Goal: Task Accomplishment & Management: Use online tool/utility

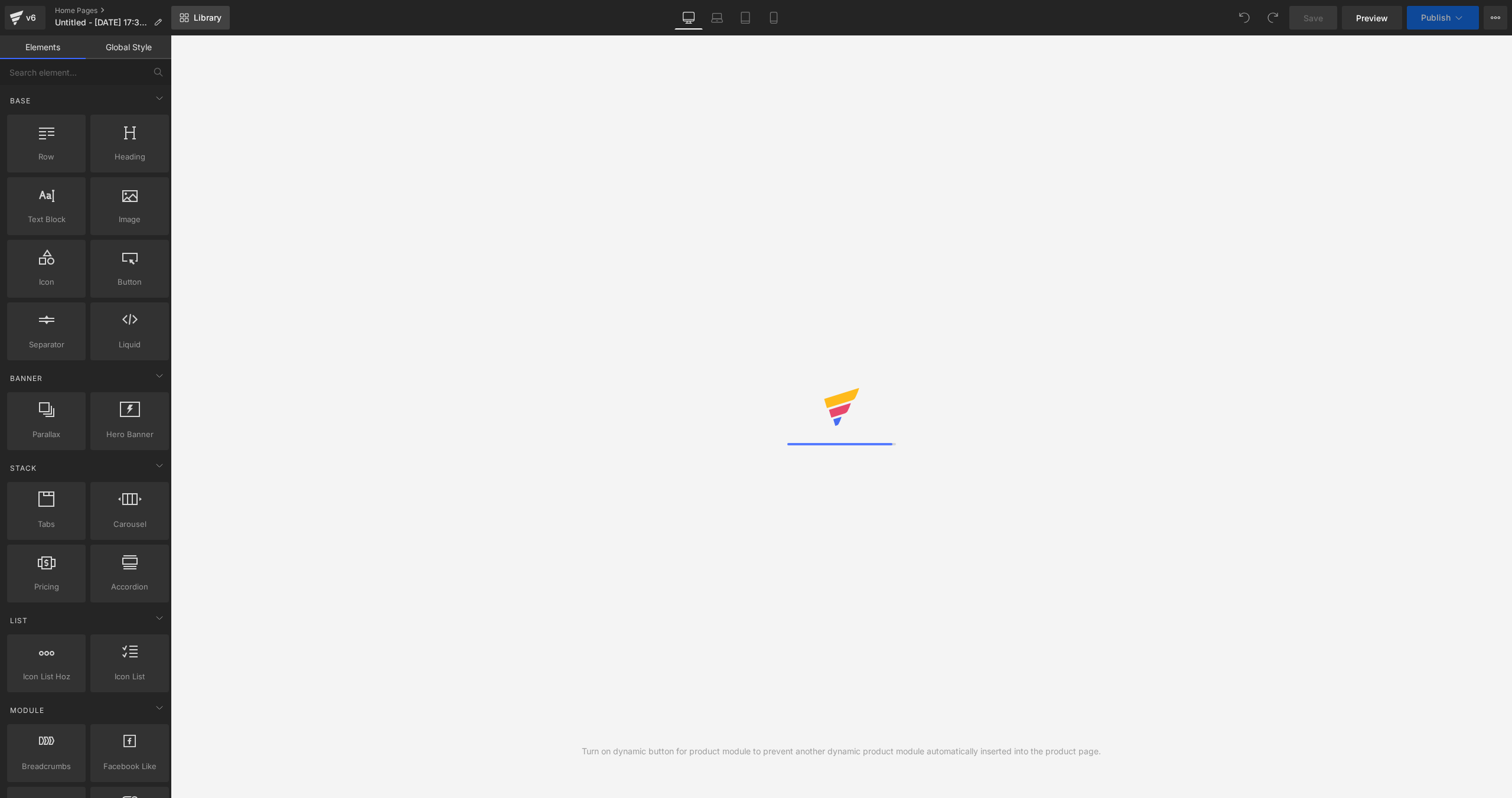
click at [211, 24] on link "Library" at bounding box center [200, 17] width 58 height 24
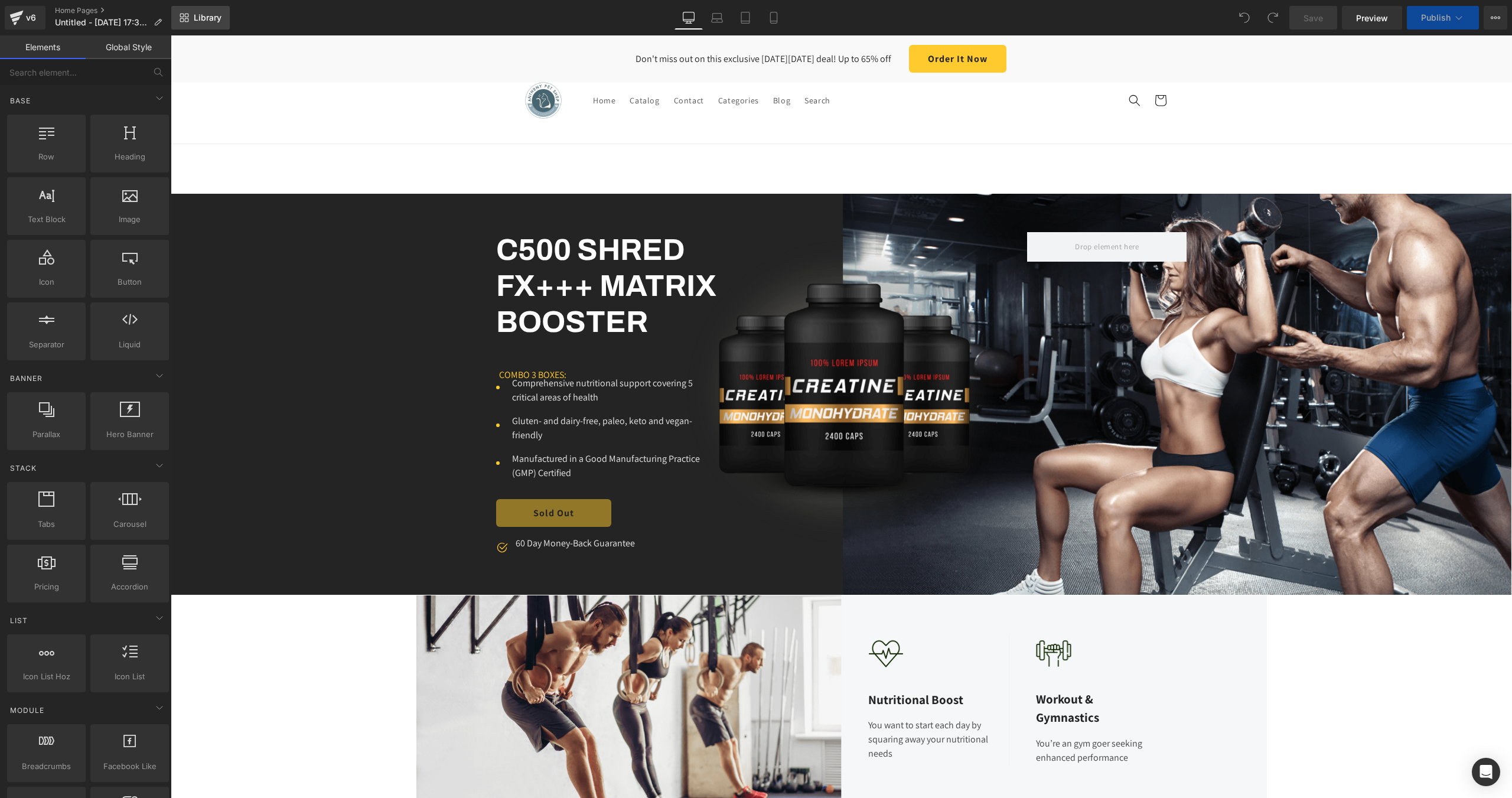
click at [211, 24] on link "Library" at bounding box center [200, 17] width 58 height 24
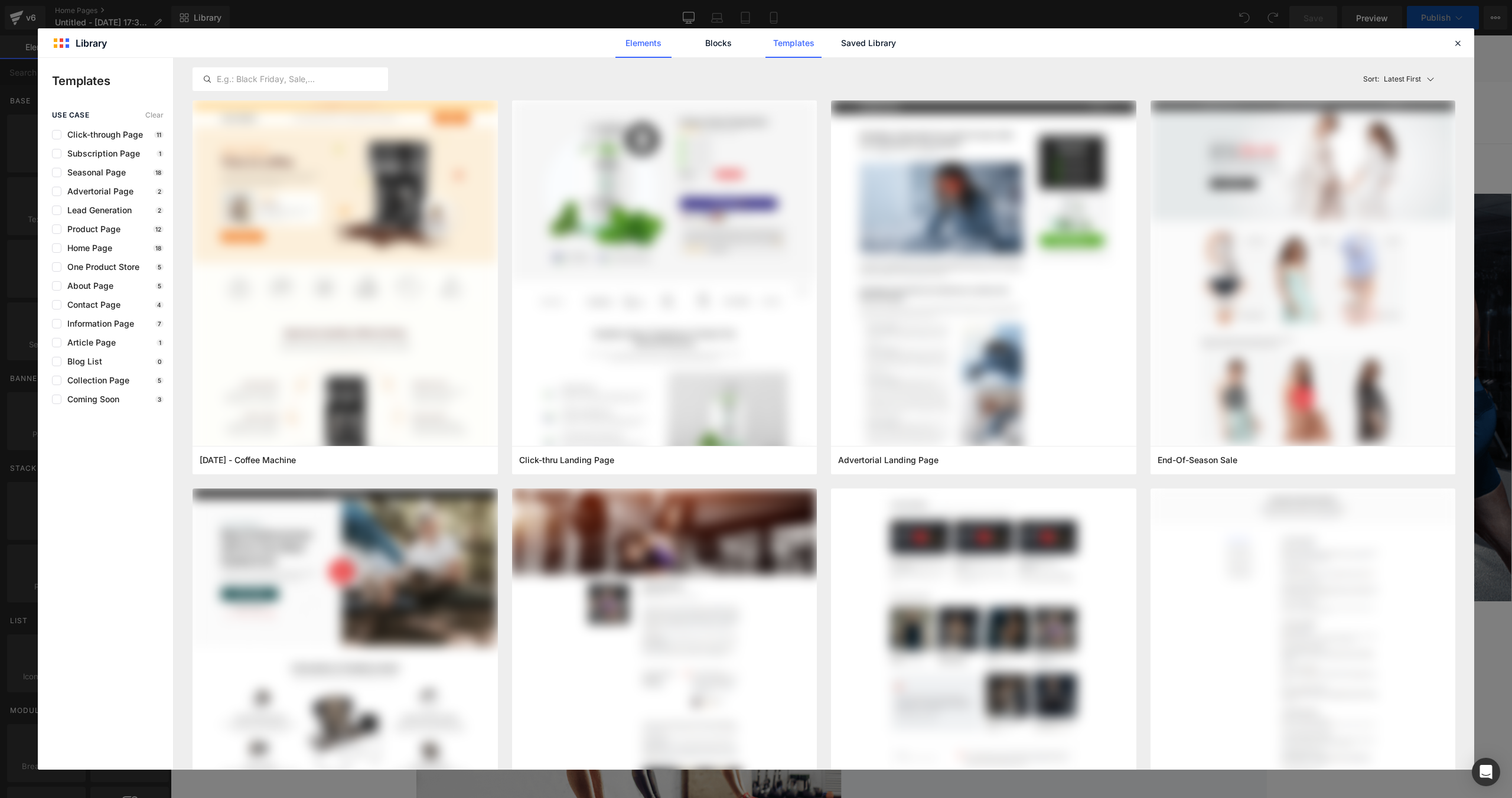
click at [643, 50] on link "Elements" at bounding box center [644, 43] width 56 height 29
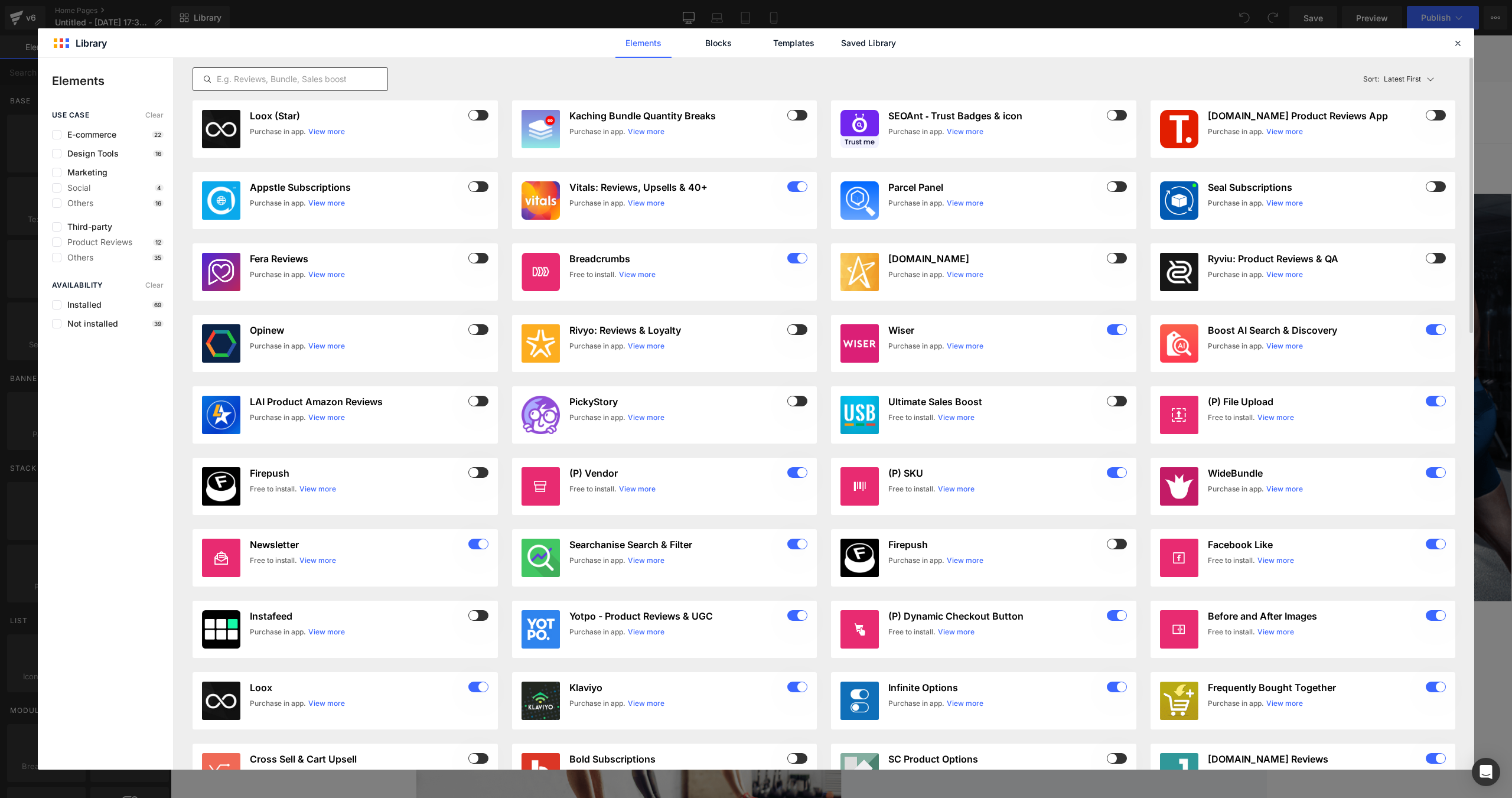
click at [378, 84] on input "text" at bounding box center [290, 79] width 195 height 15
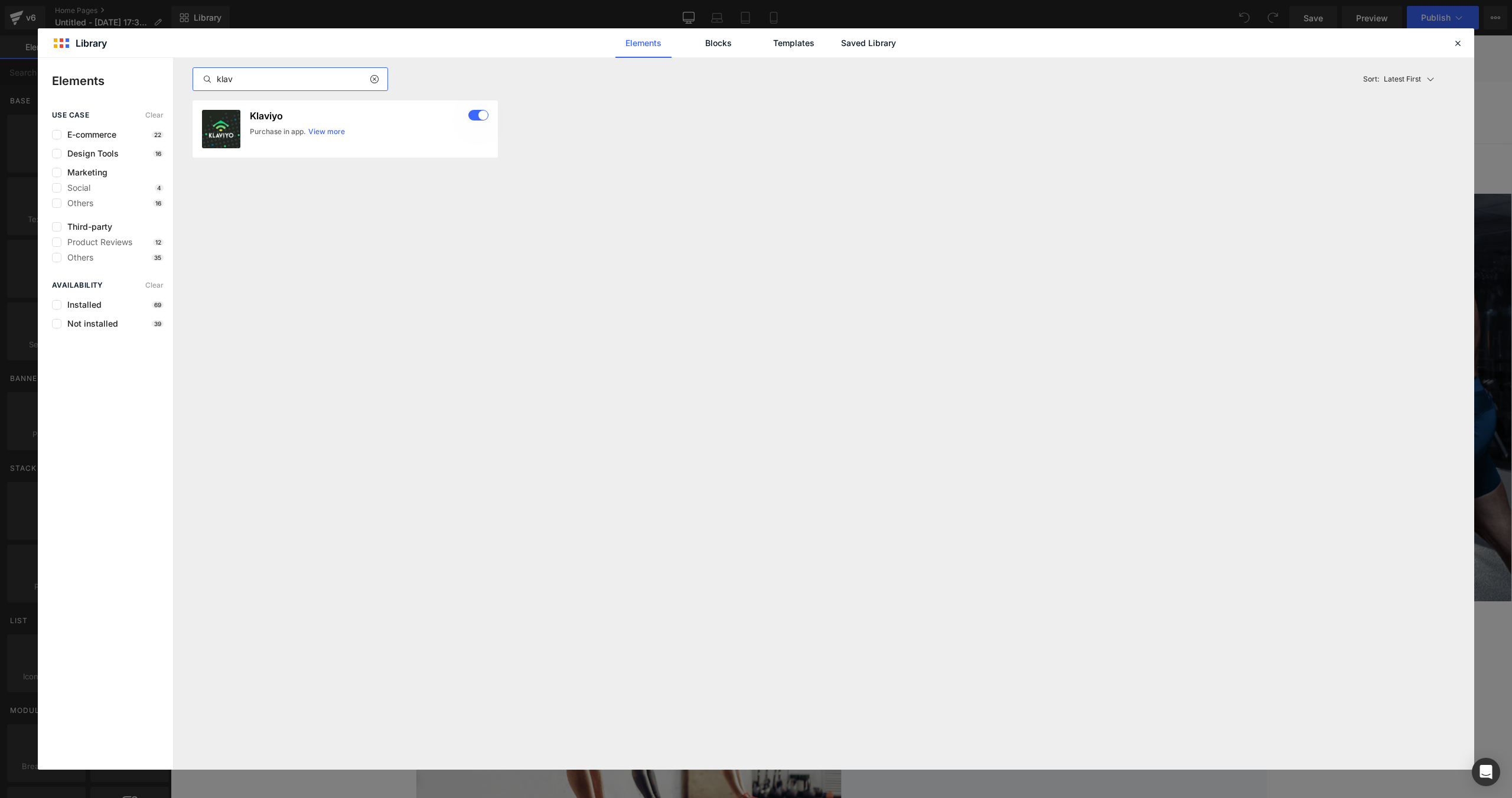
type input "klav"
click at [1466, 45] on div "Elements Blocks Templates Saved Library" at bounding box center [756, 43] width 1436 height 29
click at [1458, 45] on icon at bounding box center [1458, 44] width 11 height 11
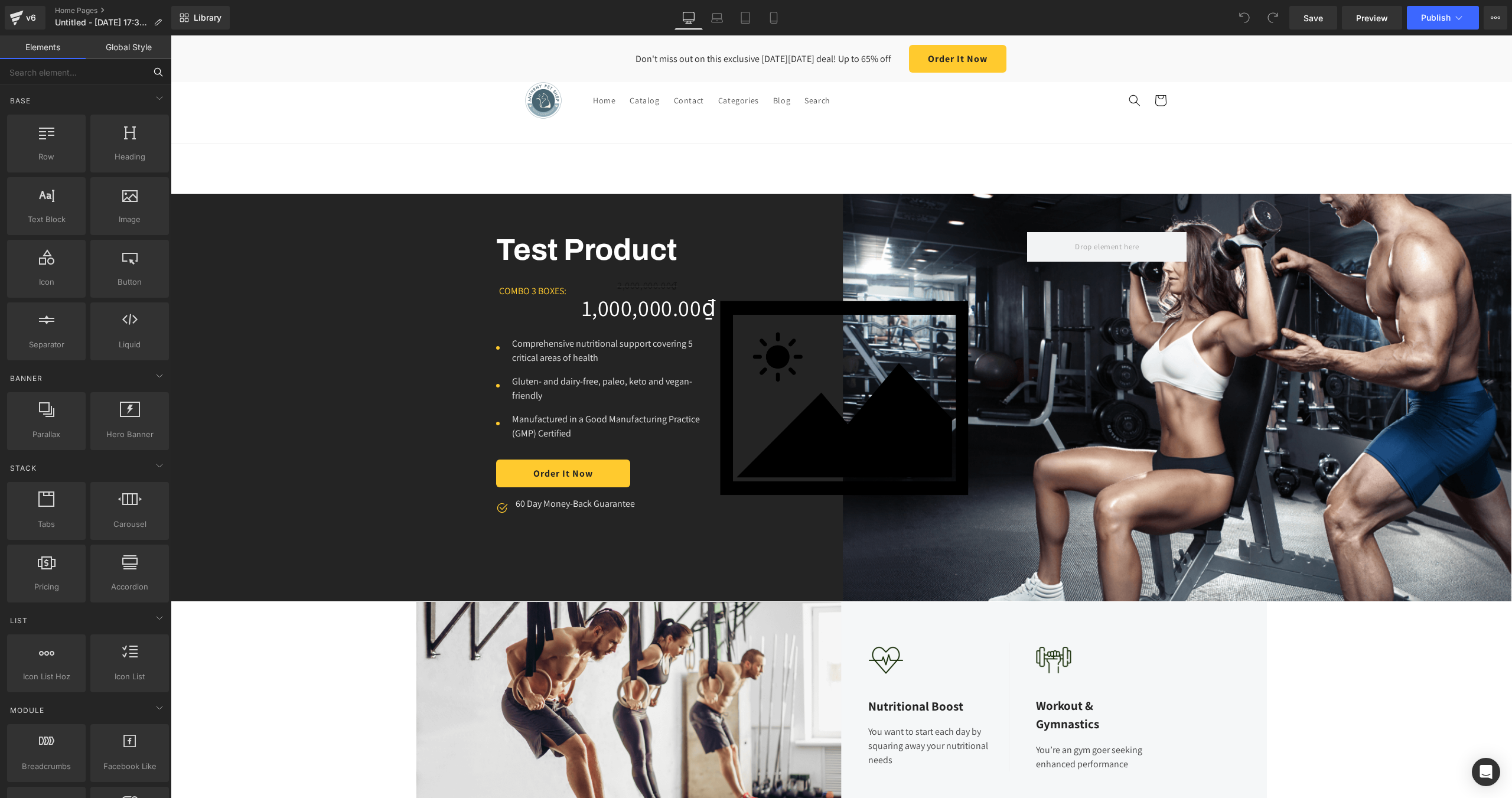
click at [63, 75] on input "text" at bounding box center [73, 72] width 146 height 26
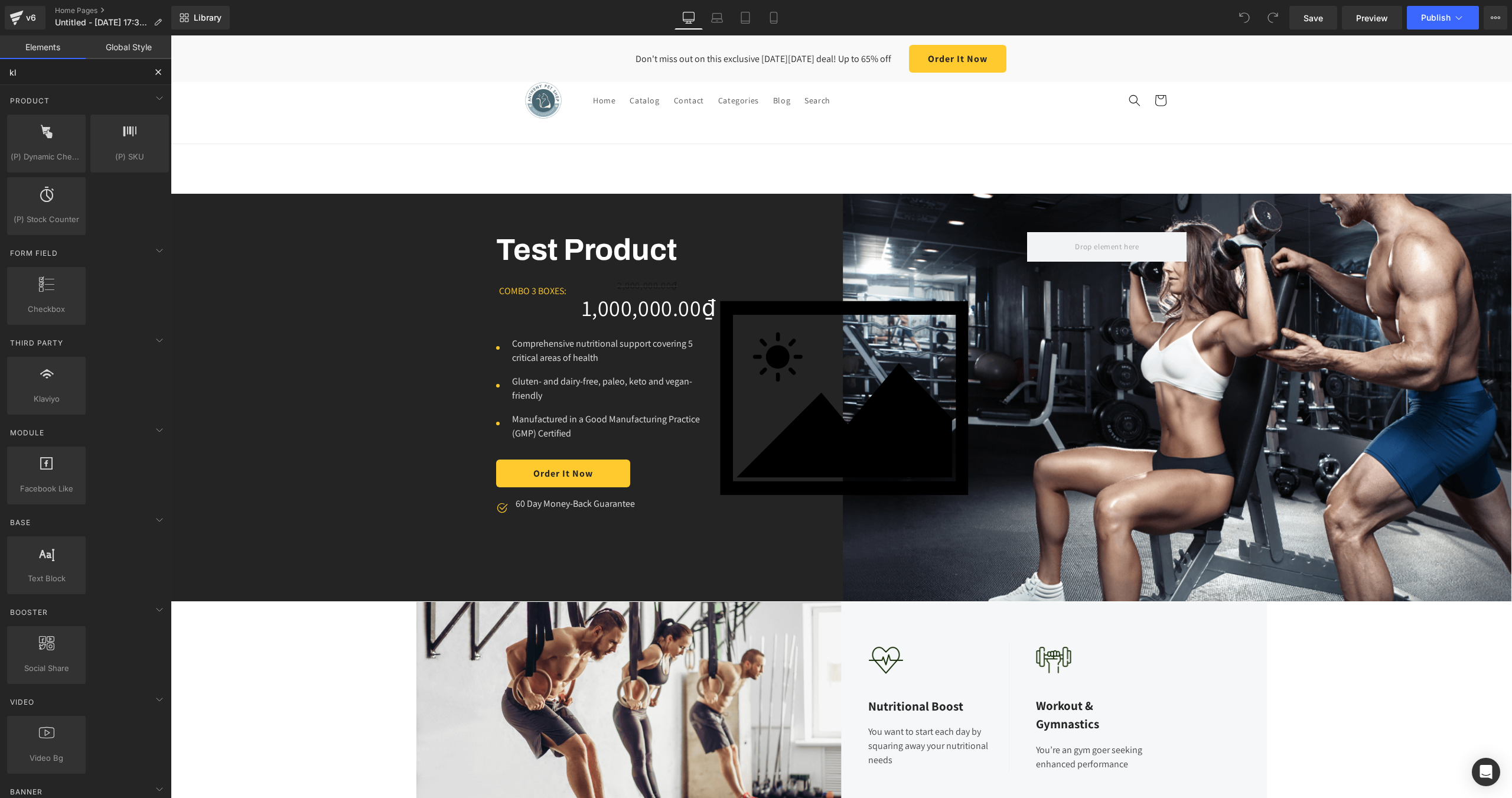
type input "kla"
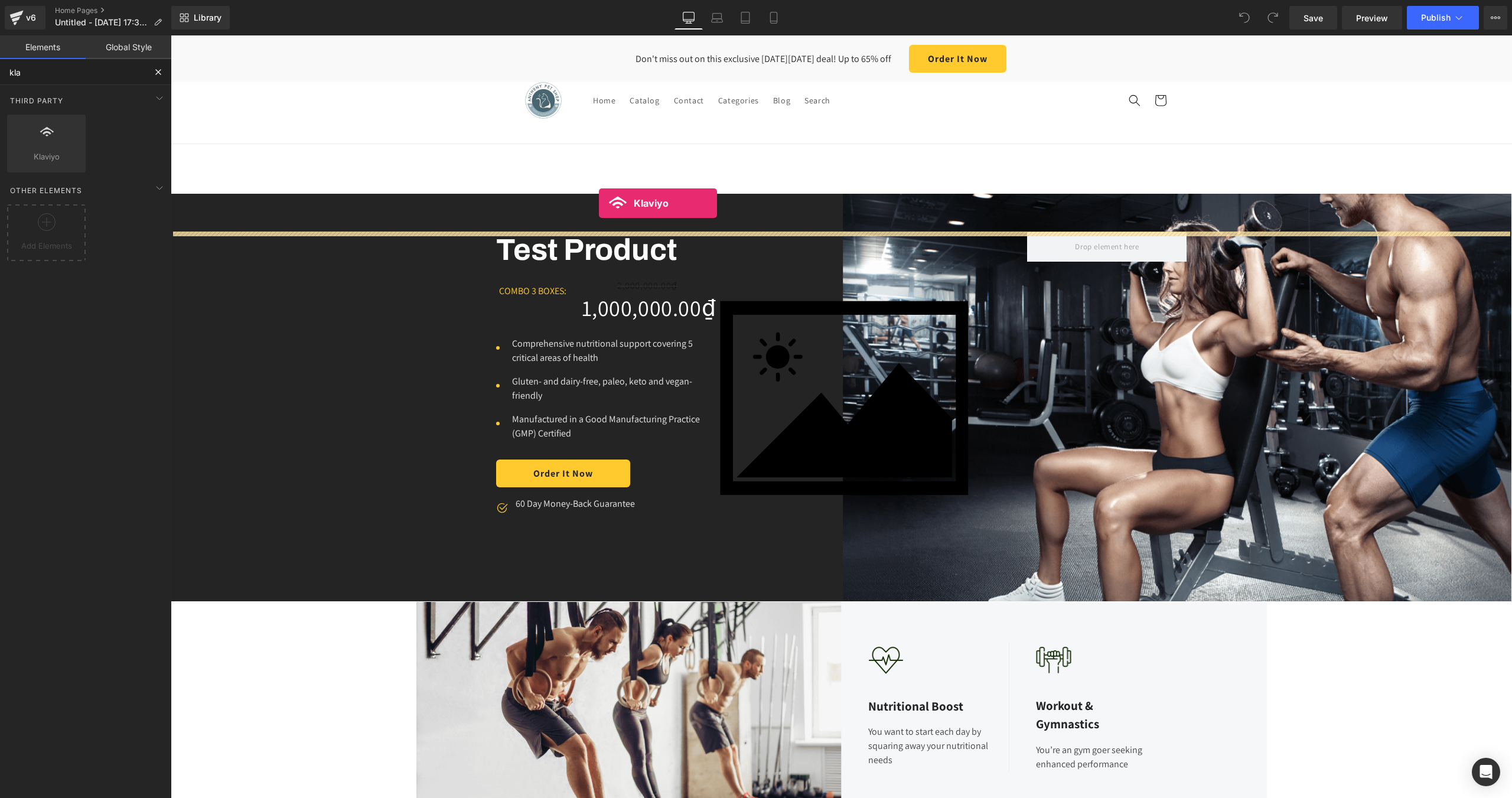
drag, startPoint x: 215, startPoint y: 177, endPoint x: 599, endPoint y: 203, distance: 384.9
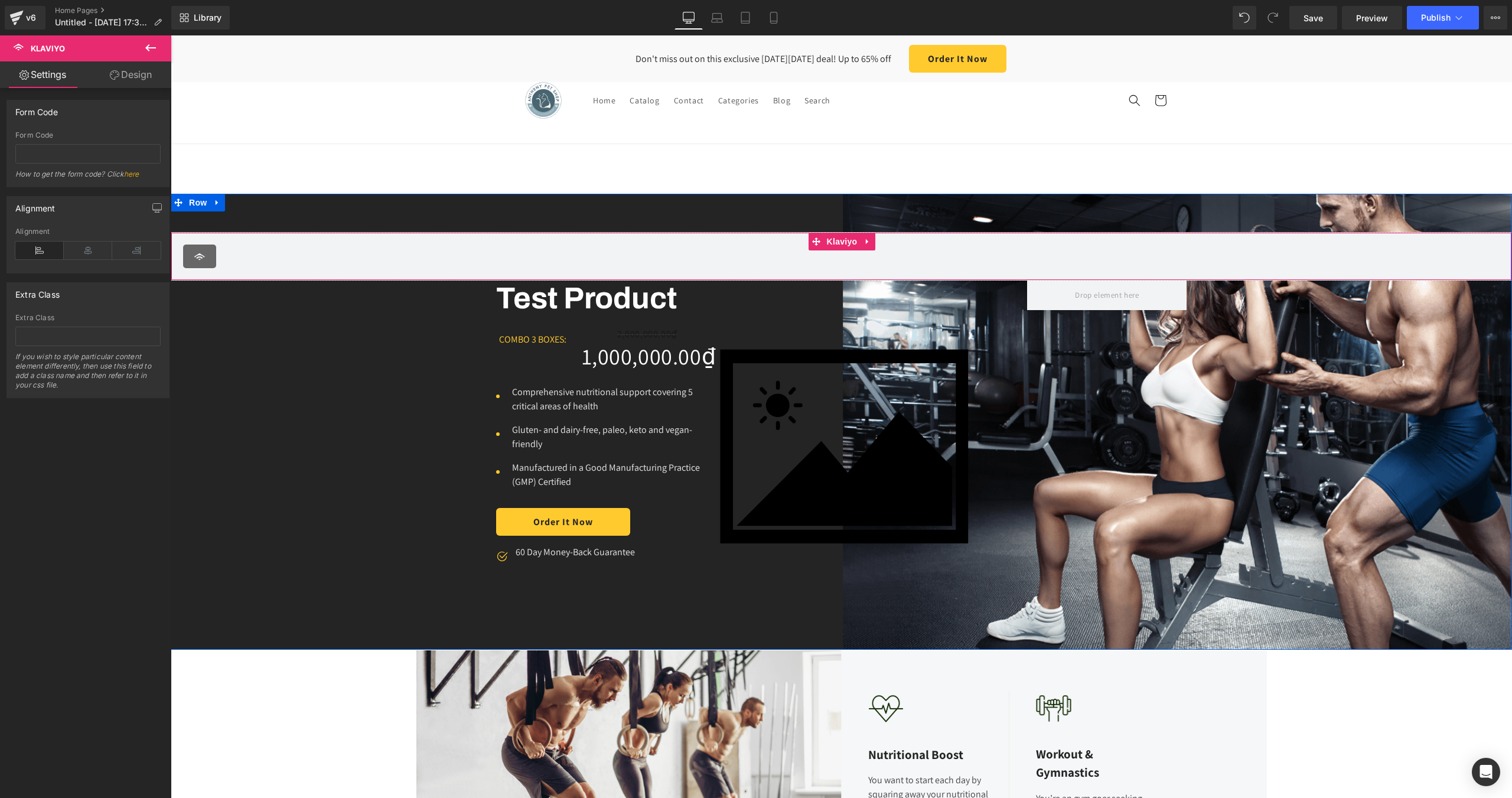
click at [463, 253] on div "Klaviyo" at bounding box center [841, 257] width 1317 height 24
click at [43, 158] on input "text" at bounding box center [88, 153] width 146 height 19
type input "VkzeWJ"
click at [354, 255] on div "Klaviyo" at bounding box center [841, 257] width 1317 height 24
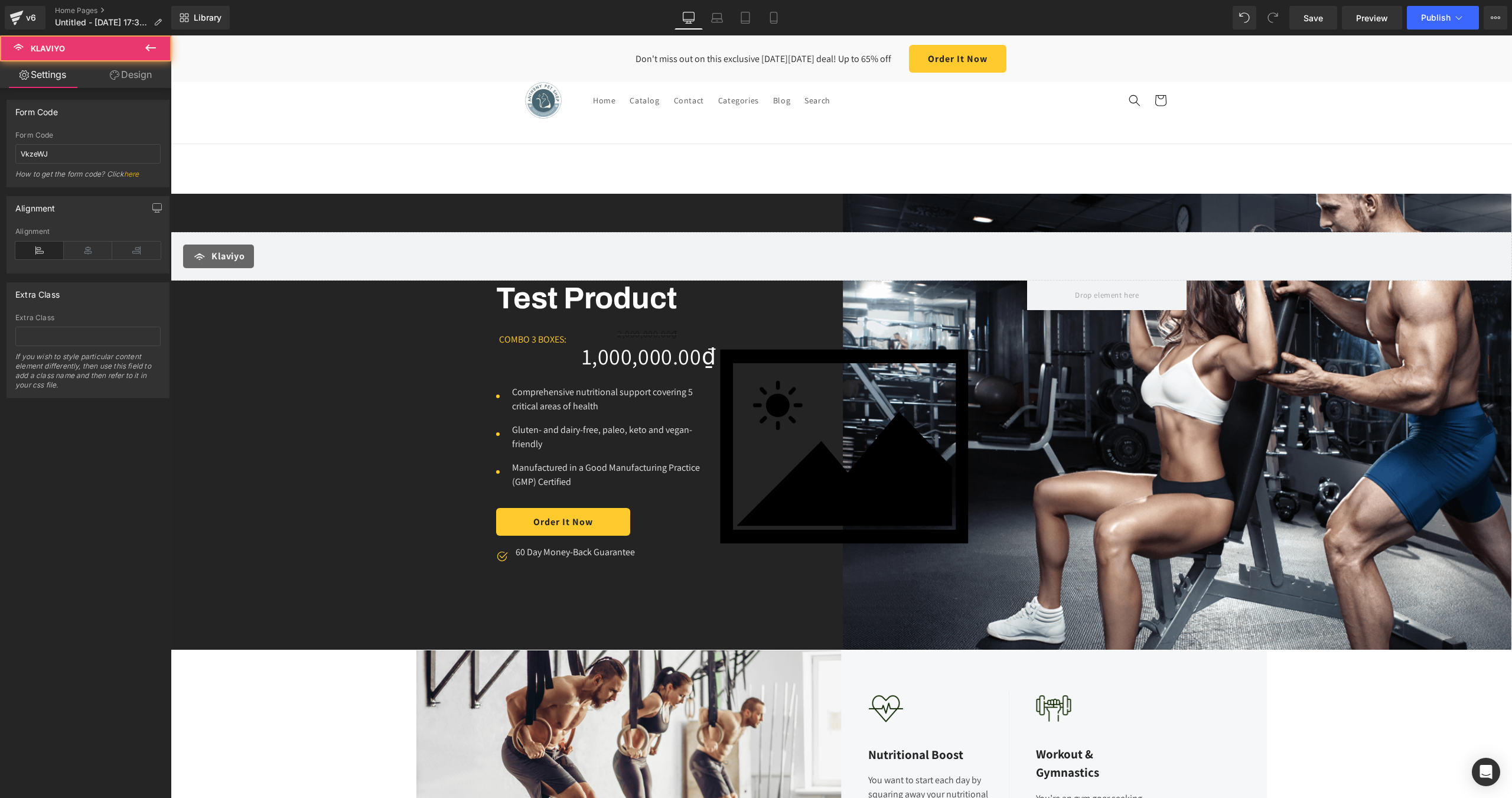
click at [183, 1] on div "Library Desktop Desktop Laptop Tablet Mobile Save Preview Publish Scheduled Vie…" at bounding box center [841, 17] width 1341 height 35
click at [188, 15] on icon at bounding box center [184, 17] width 9 height 9
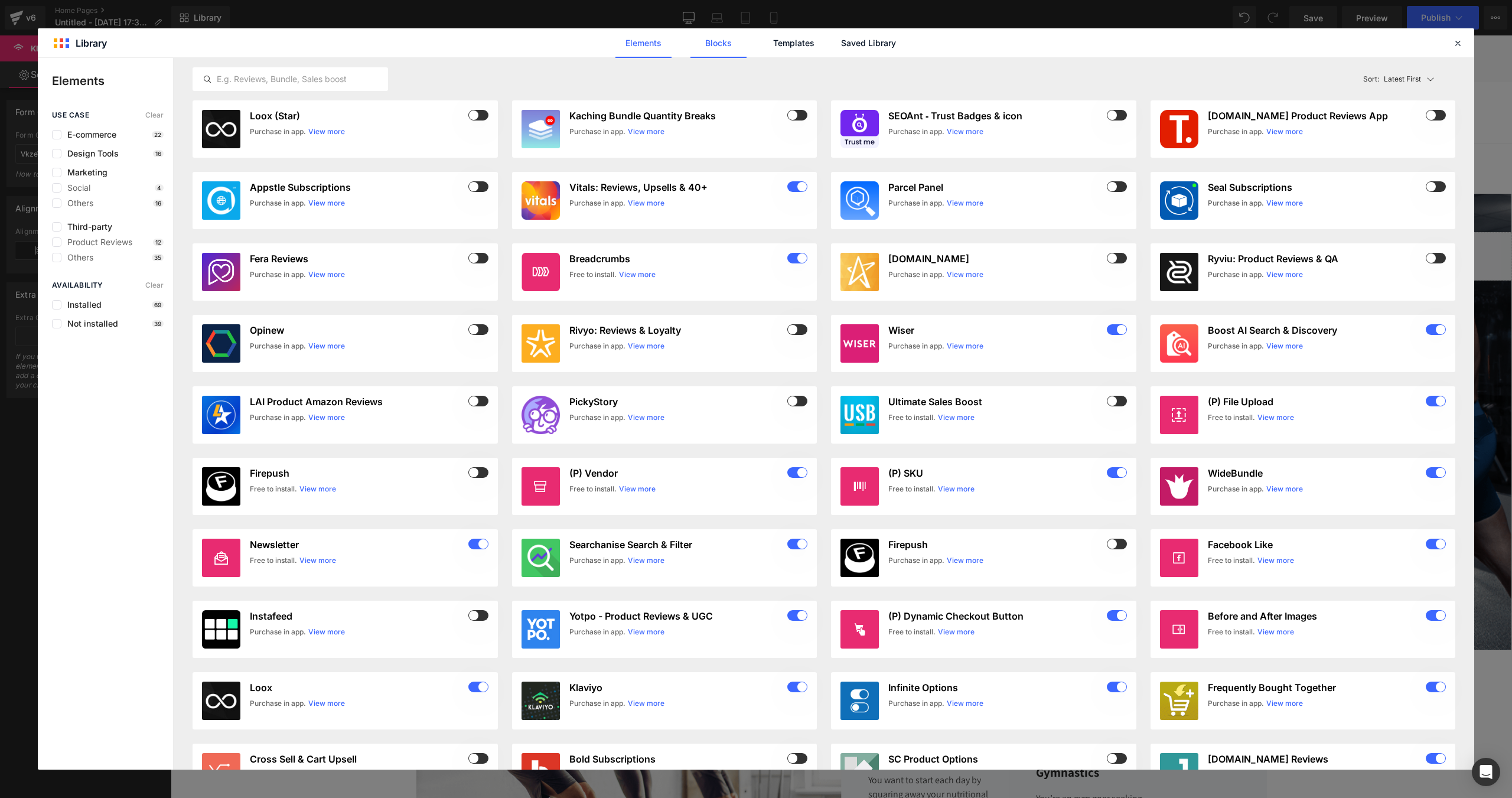
click at [721, 50] on link "Blocks" at bounding box center [719, 43] width 56 height 29
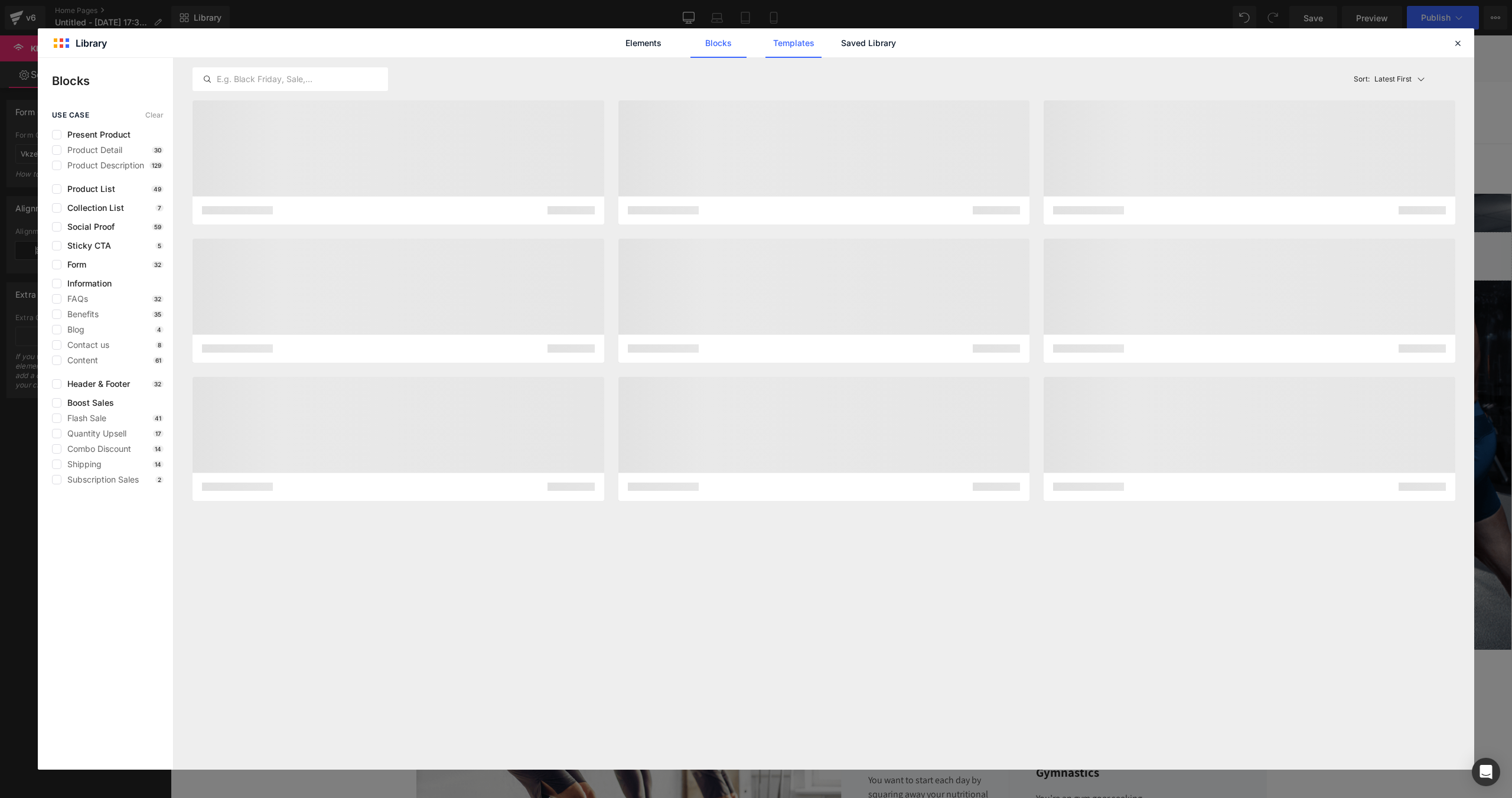
click at [799, 46] on link "Templates" at bounding box center [794, 43] width 56 height 29
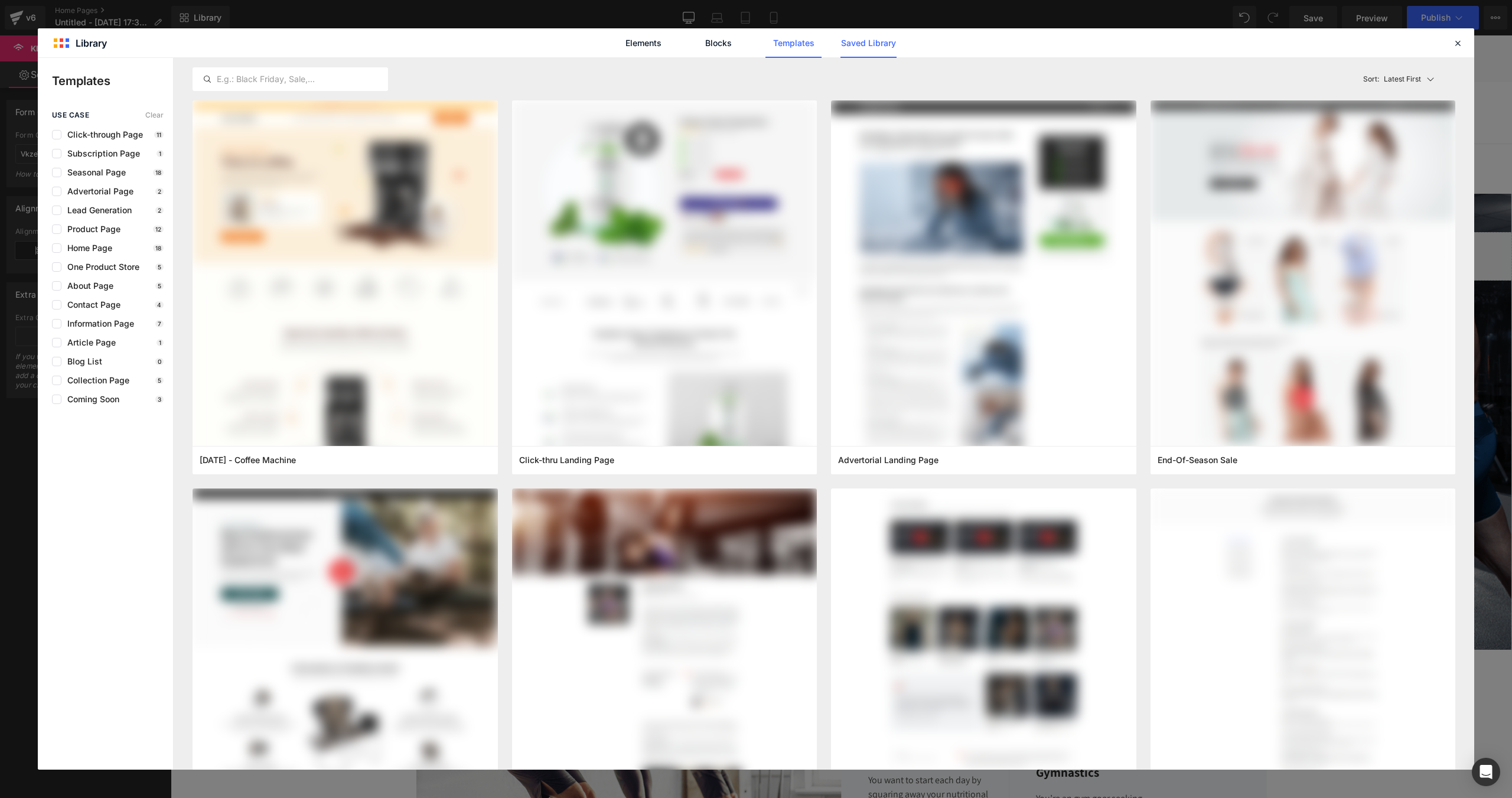
click at [871, 53] on link "Saved Library" at bounding box center [869, 43] width 56 height 29
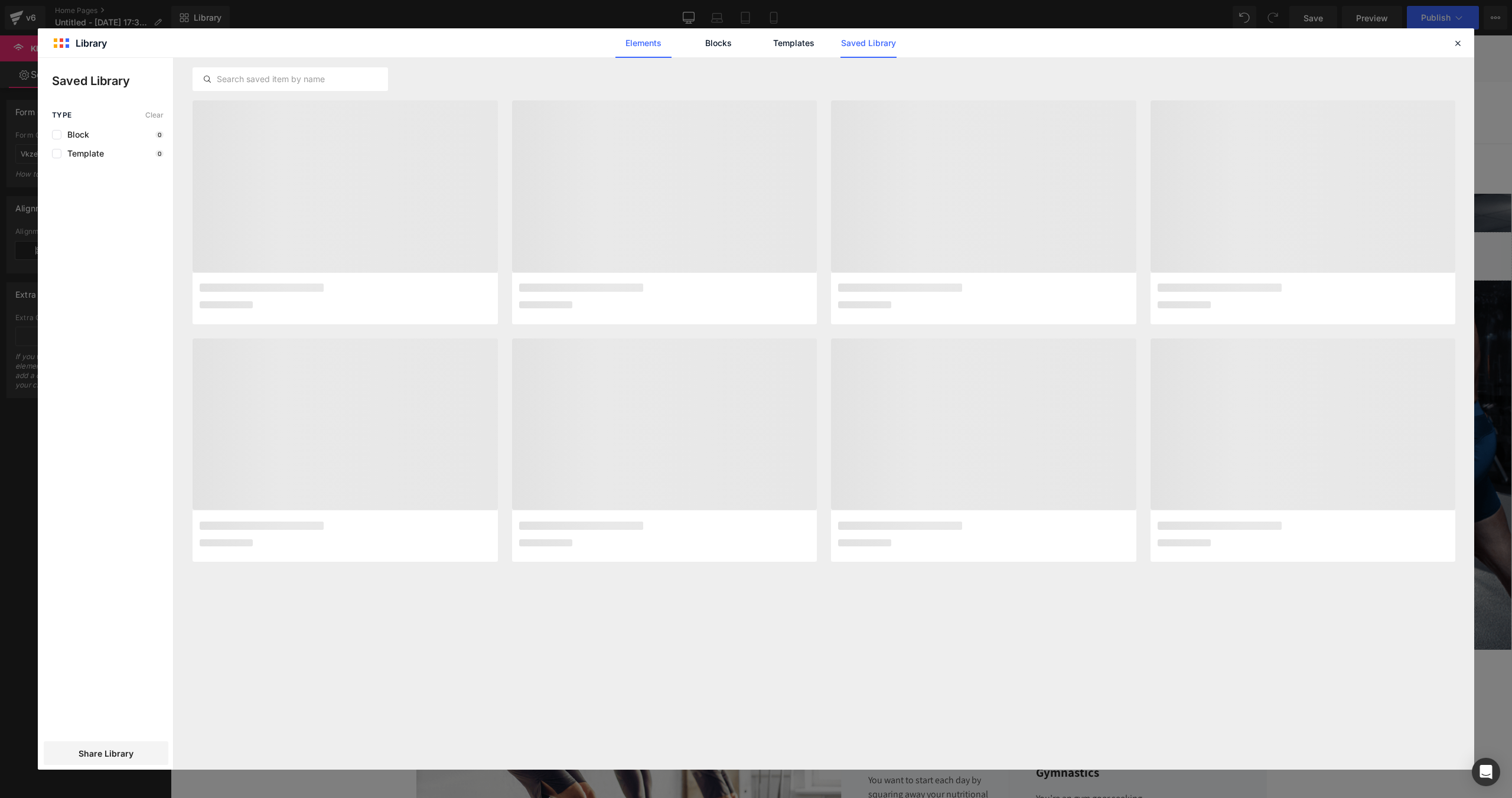
click at [634, 55] on link "Elements" at bounding box center [644, 43] width 56 height 29
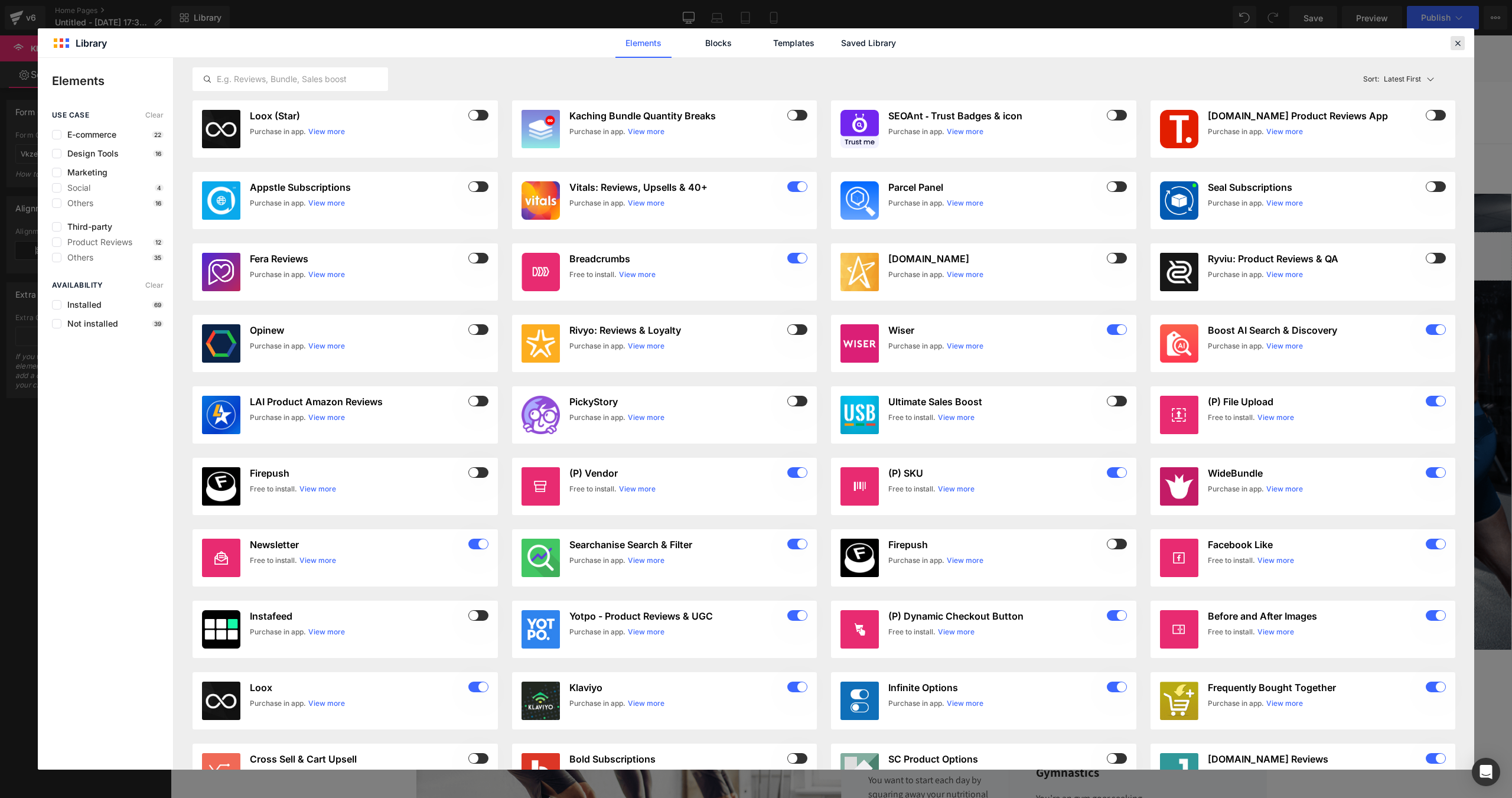
click at [1458, 39] on icon at bounding box center [1458, 44] width 11 height 11
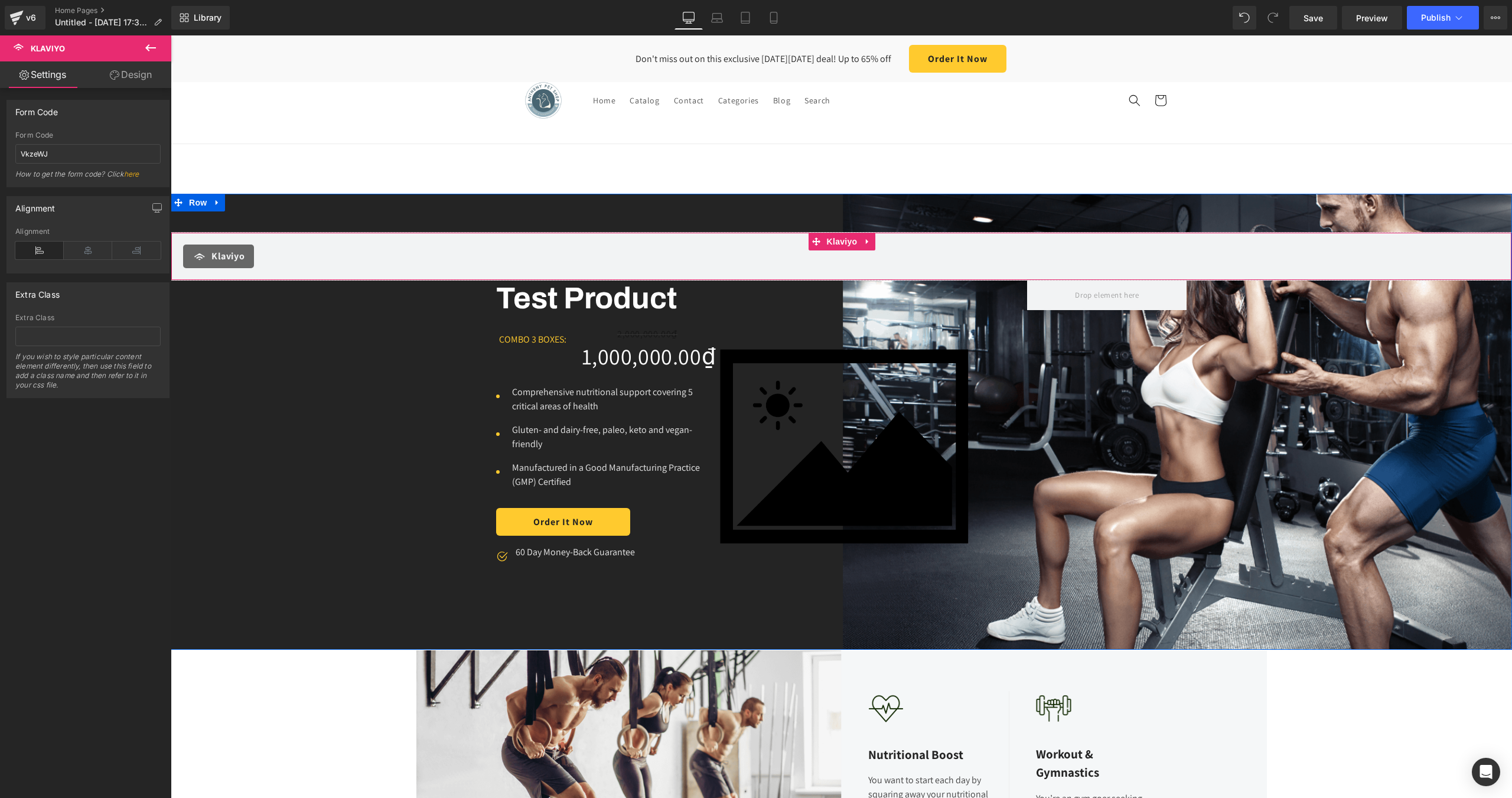
click at [641, 256] on div "Klaviyo" at bounding box center [841, 257] width 1317 height 24
